Goal: Navigation & Orientation: Find specific page/section

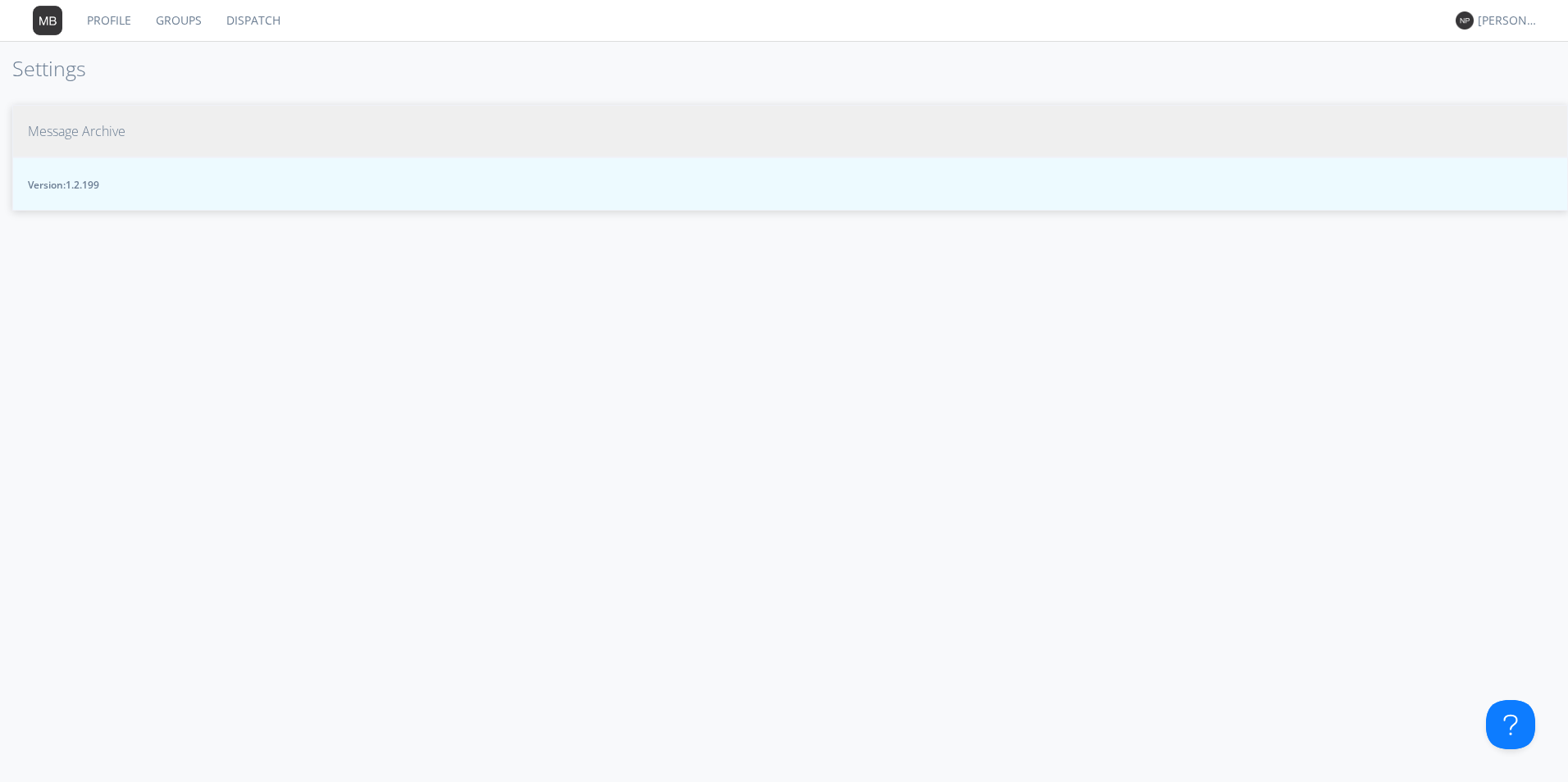
click at [43, 135] on span "Message Archive" at bounding box center [76, 131] width 98 height 19
click at [105, 134] on span "Message Archive" at bounding box center [76, 131] width 98 height 19
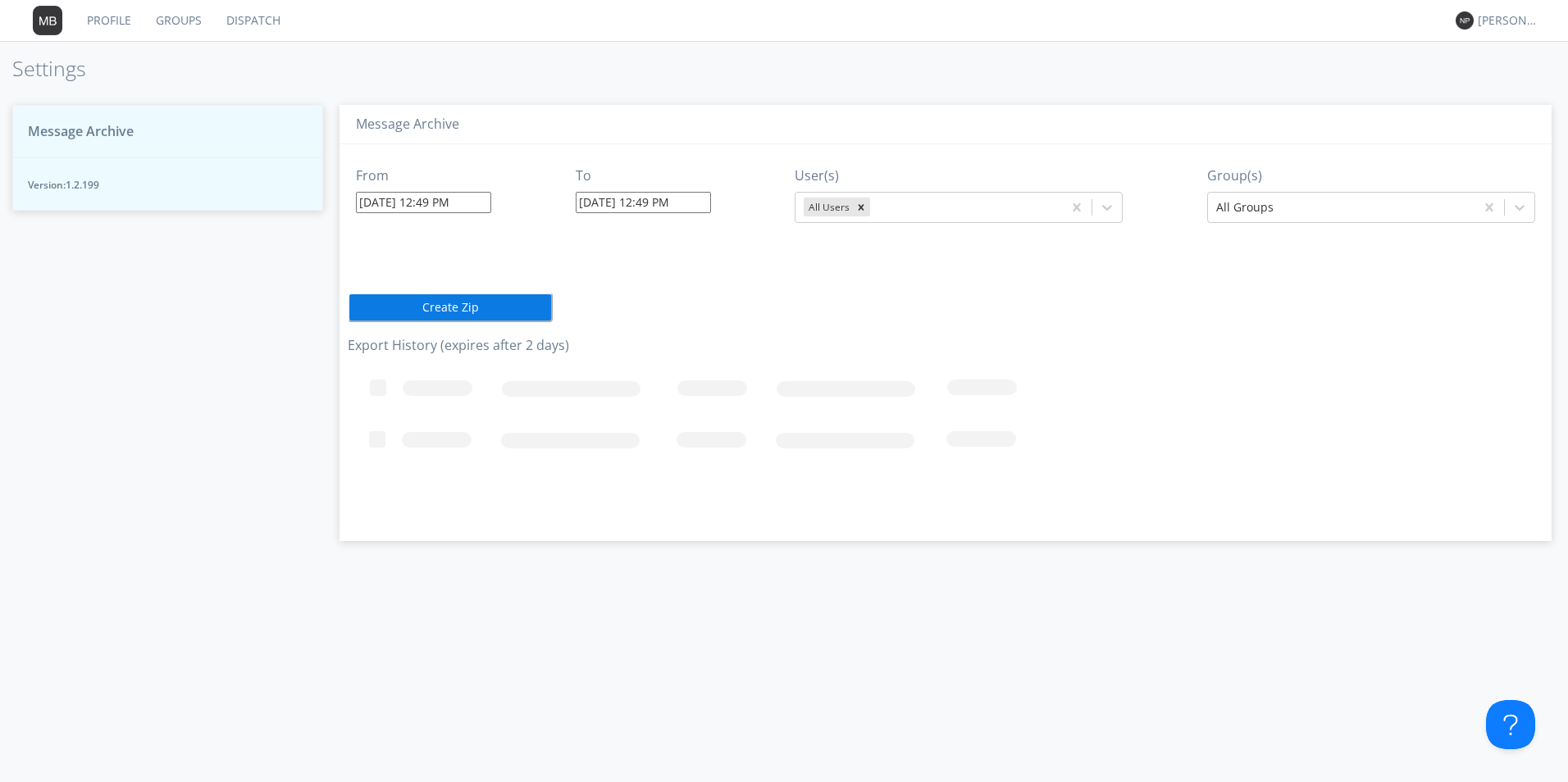
click at [131, 197] on button "Version: 1.2.199" at bounding box center [168, 184] width 311 height 54
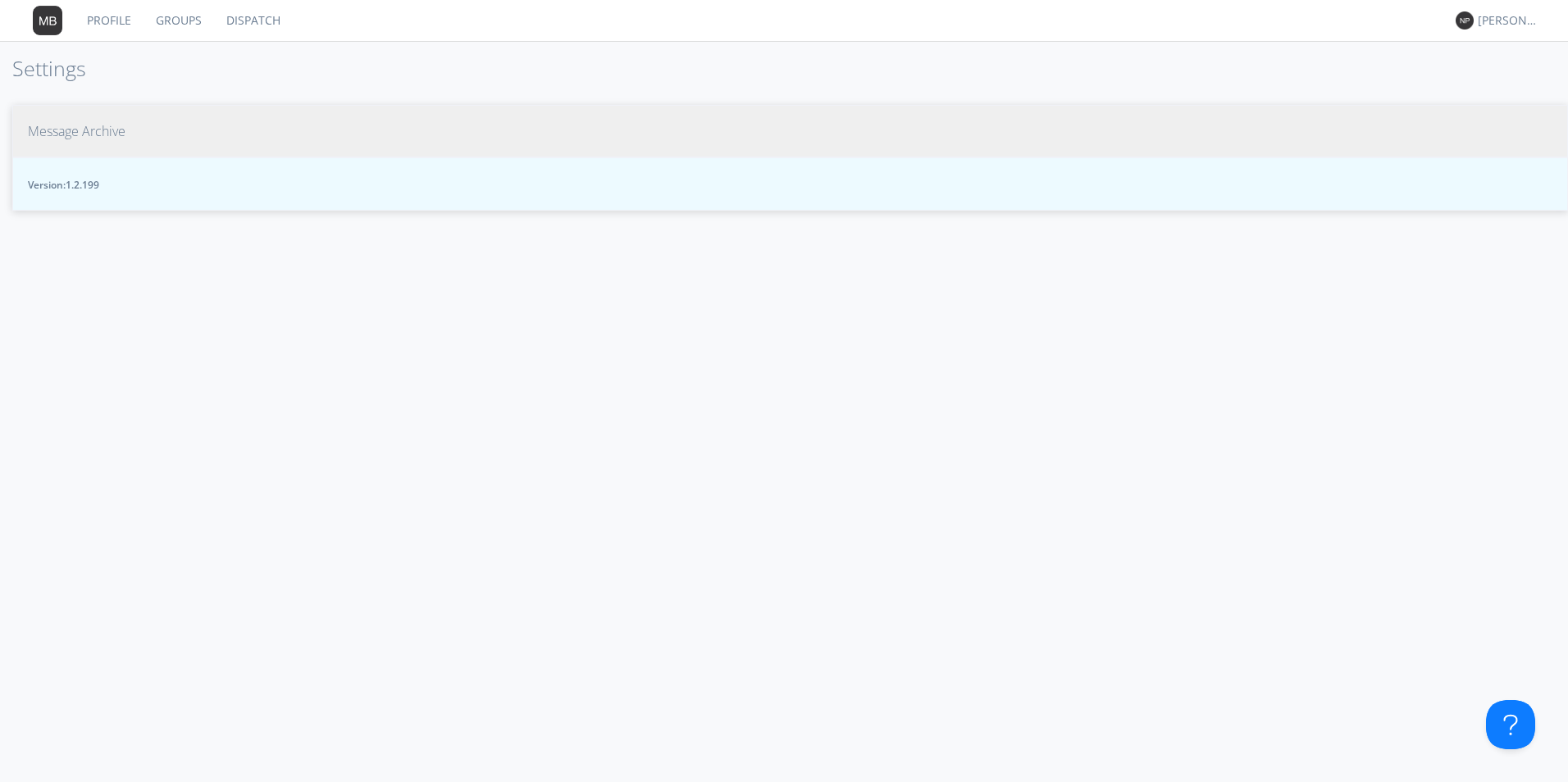
click at [117, 190] on span "Version: 1.2.199" at bounding box center [790, 185] width 1524 height 14
click at [136, 172] on button "Version: 1.2.199" at bounding box center [790, 184] width 1555 height 54
click at [130, 149] on button "Message Archive" at bounding box center [790, 131] width 1555 height 54
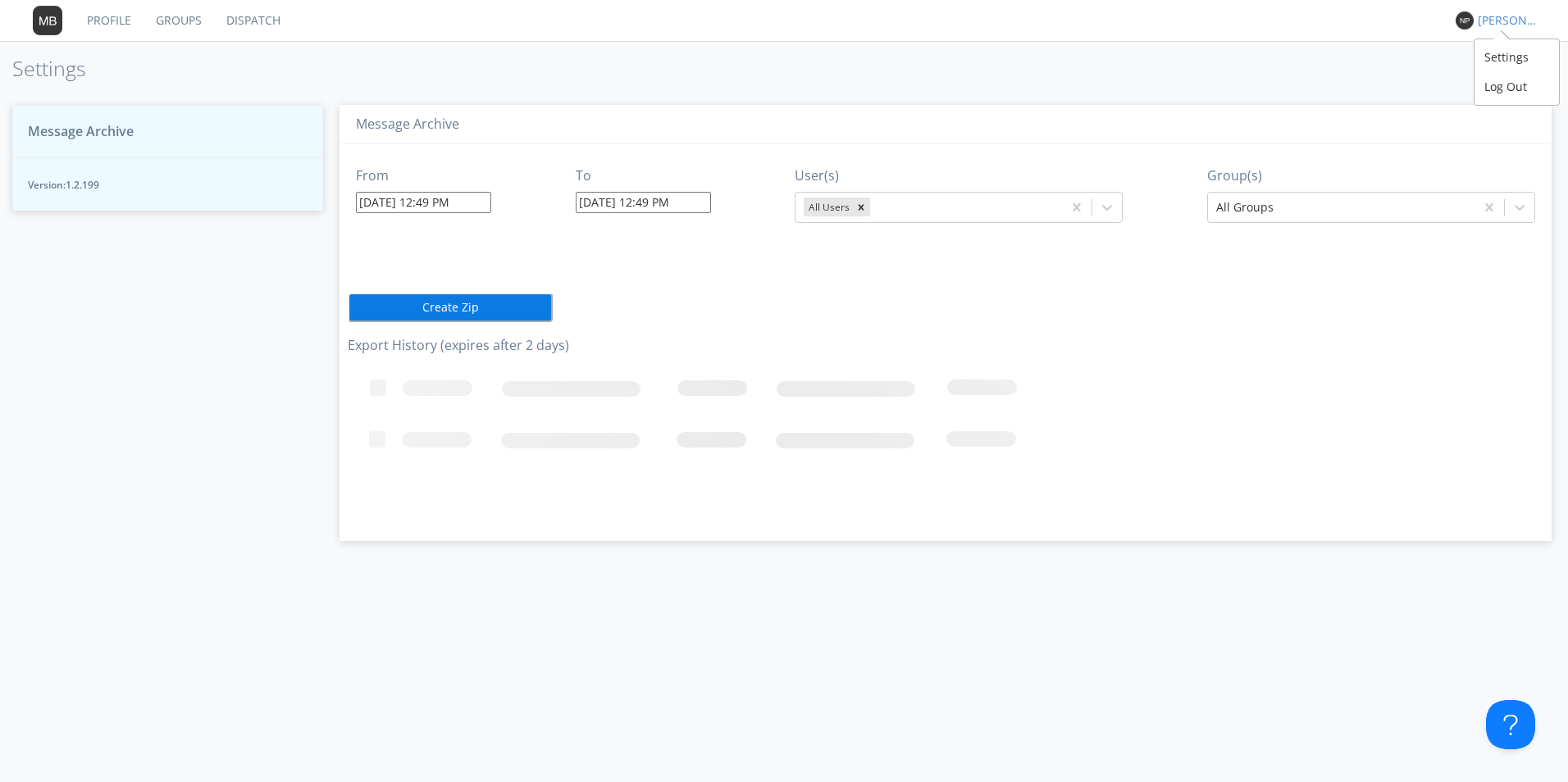
click at [1496, 25] on div "[PERSON_NAME] *" at bounding box center [1508, 20] width 61 height 16
drag, startPoint x: 1487, startPoint y: 58, endPoint x: 1489, endPoint y: 84, distance: 26.1
click at [1489, 84] on div "Settings Log Out" at bounding box center [1516, 73] width 85 height 66
click at [1490, 88] on div "Log Out" at bounding box center [1516, 87] width 85 height 29
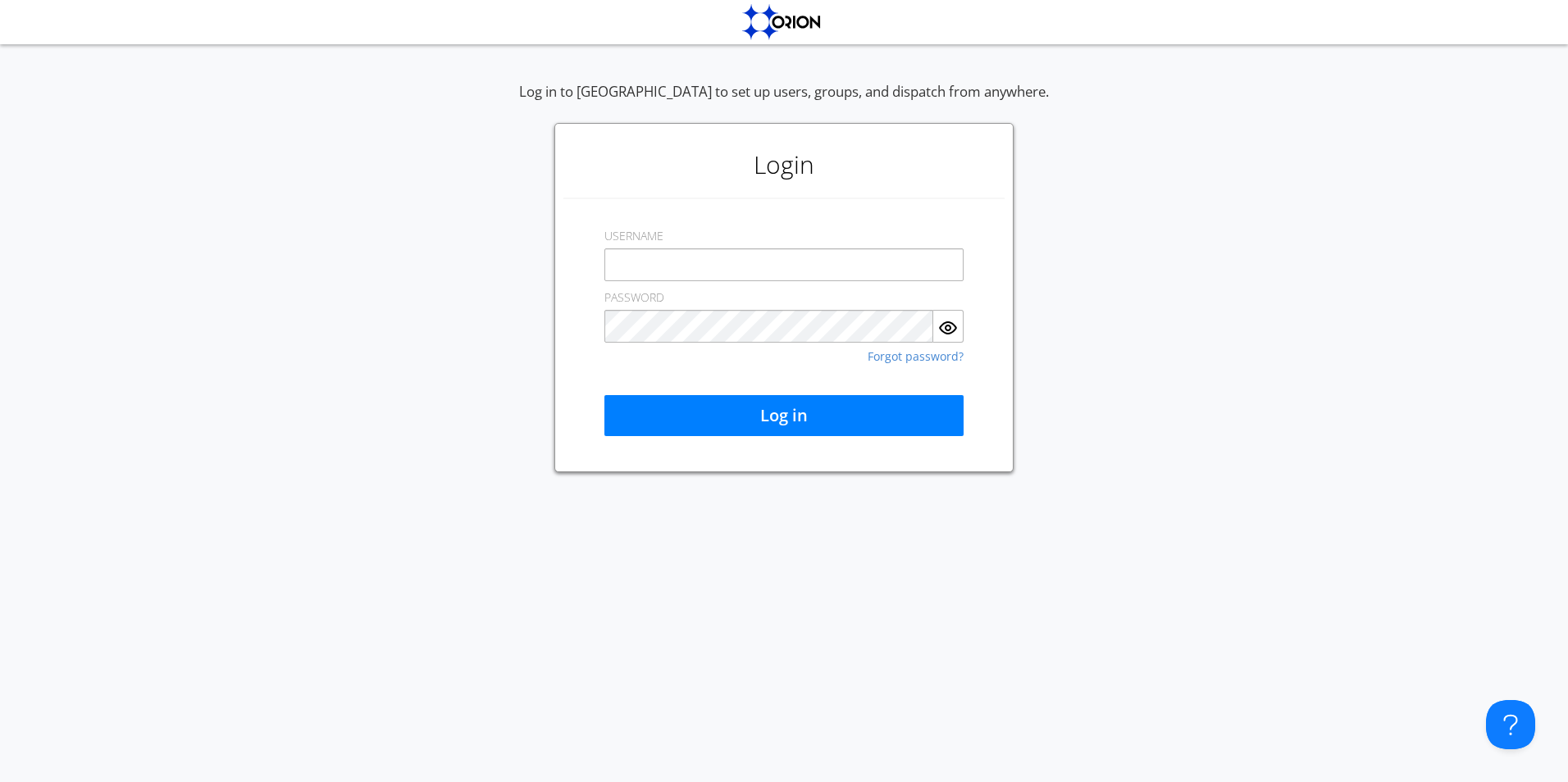
type input "[PERSON_NAME][EMAIL_ADDRESS][PERSON_NAME][DOMAIN_NAME]"
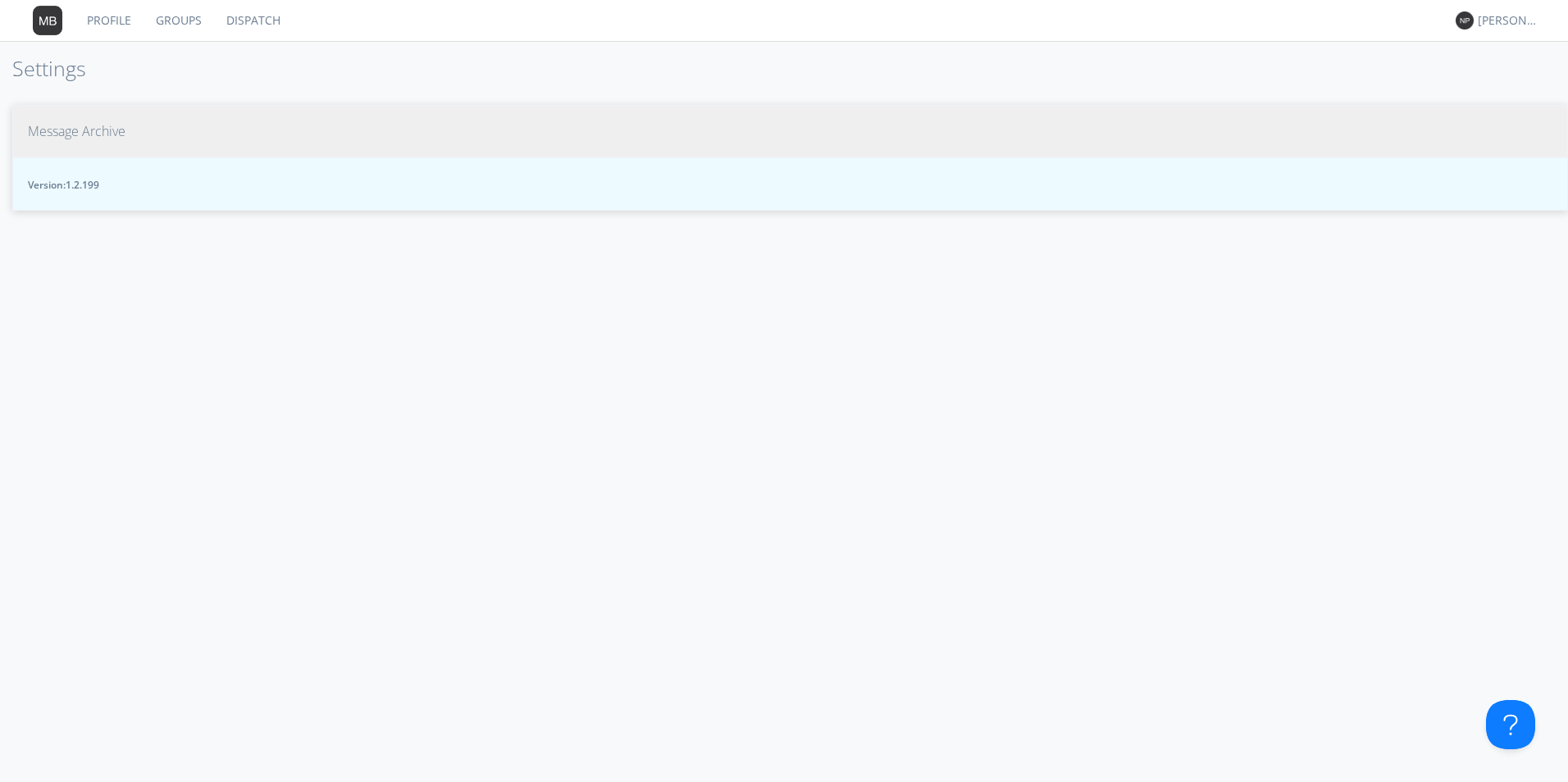
click at [80, 133] on span "Message Archive" at bounding box center [76, 131] width 98 height 19
click at [84, 118] on button "Message Archive" at bounding box center [790, 131] width 1555 height 54
click at [111, 134] on span "Message Archive" at bounding box center [76, 131] width 98 height 19
